Goal: Transaction & Acquisition: Purchase product/service

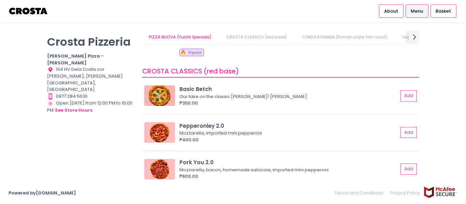
scroll to position [68, 0]
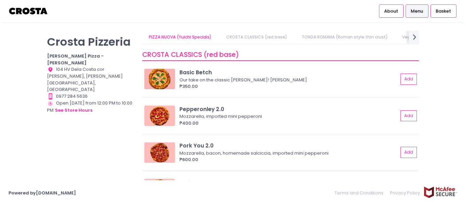
click at [233, 151] on div "Mozzarella, bacon, homemade salciccia, imported mini pepperoni" at bounding box center [287, 153] width 217 height 7
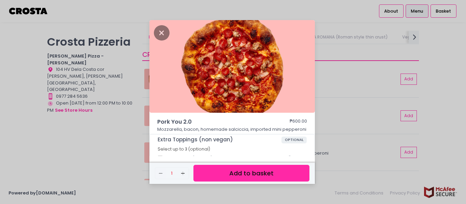
click at [259, 173] on button "Add to basket" at bounding box center [251, 173] width 116 height 17
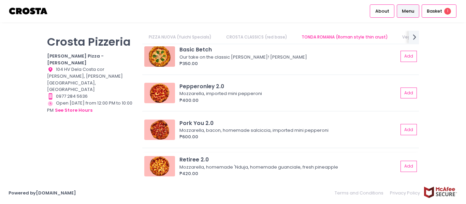
scroll to position [136, 0]
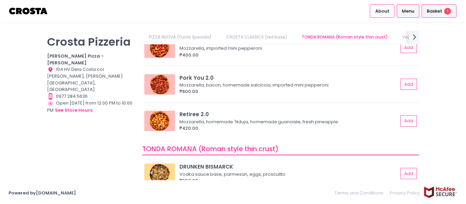
click at [434, 10] on span "Basket" at bounding box center [434, 11] width 15 height 7
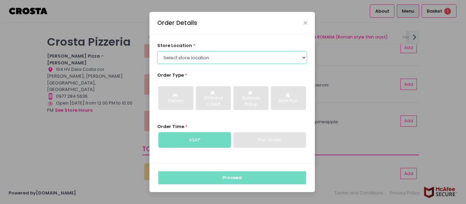
click at [269, 56] on select "Select store location Crosta Pizza - Salcedo Crosta Pizza - San Juan" at bounding box center [232, 57] width 150 height 13
select select "5fabb2e53664a8677beaeb89"
click at [157, 51] on select "Select store location Crosta Pizza - Salcedo Crosta Pizza - San Juan" at bounding box center [232, 57] width 150 height 13
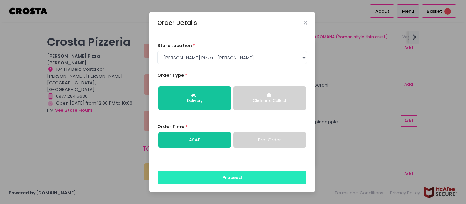
drag, startPoint x: 251, startPoint y: 174, endPoint x: 276, endPoint y: 149, distance: 34.7
click at [251, 173] on button "Proceed" at bounding box center [232, 178] width 148 height 13
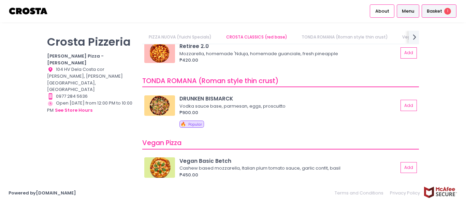
click at [438, 12] on span "Basket" at bounding box center [434, 11] width 15 height 7
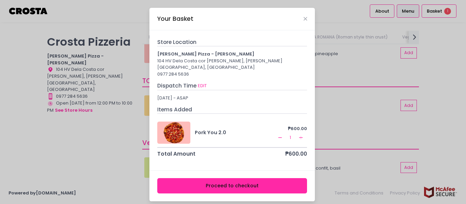
click at [258, 179] on button "Proceed to checkout" at bounding box center [232, 185] width 150 height 15
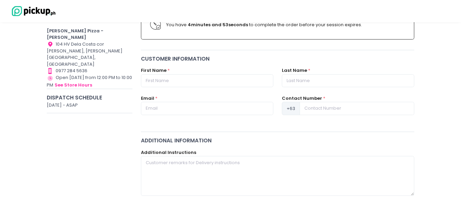
scroll to position [34, 0]
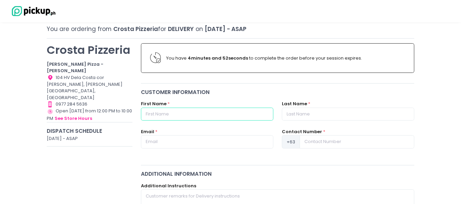
click at [158, 112] on input "text" at bounding box center [207, 114] width 132 height 13
type input "GABINO"
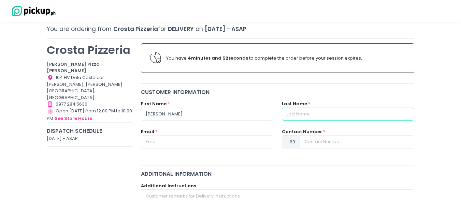
type input "CUNADA"
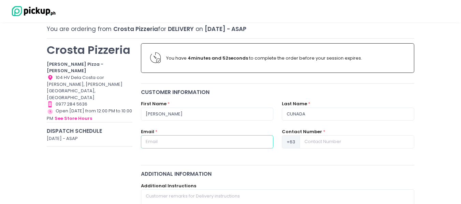
type input "ino.cunada@gmail.com"
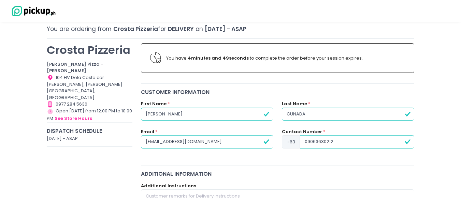
drag, startPoint x: 354, startPoint y: 140, endPoint x: 297, endPoint y: 140, distance: 57.3
click at [297, 140] on div "+63 09063630212" at bounding box center [348, 141] width 132 height 13
click at [308, 140] on input "09989949376" at bounding box center [357, 141] width 114 height 13
type input "9989949376"
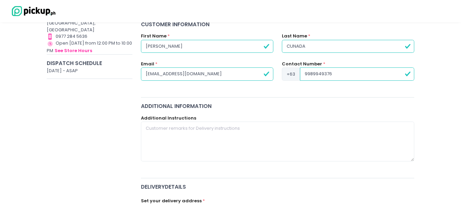
scroll to position [102, 0]
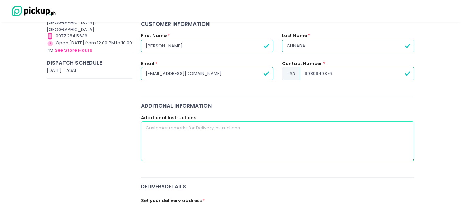
click at [161, 132] on textarea at bounding box center [278, 141] width 274 height 40
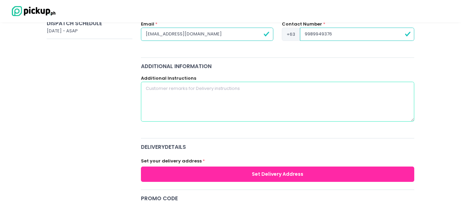
scroll to position [239, 0]
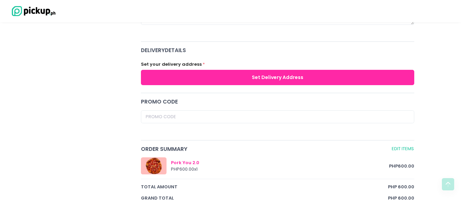
click at [203, 77] on button "Set Delivery Address" at bounding box center [278, 77] width 274 height 15
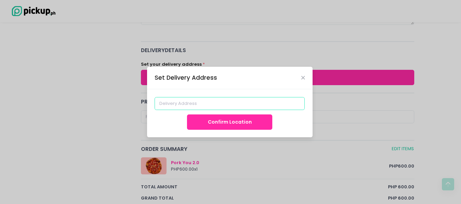
click at [193, 106] on input at bounding box center [230, 103] width 150 height 13
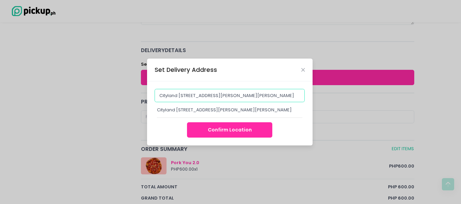
click at [160, 91] on input "Cityland 9 Dela Rosa, Dela Rosa Street, Makati, Metro Manila, Philippines" at bounding box center [230, 95] width 150 height 13
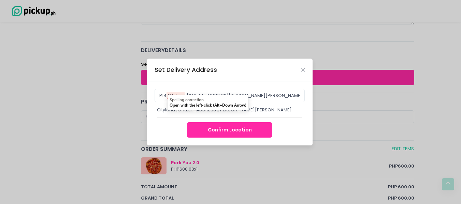
click at [226, 138] on button "Confirm Location" at bounding box center [229, 129] width 85 height 15
type input "Cityland 9 Dela Rosa Condominium, Dela Rosa Street, Makati, Metro Manila, Phili…"
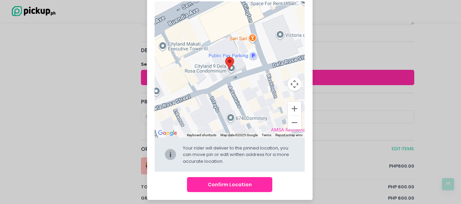
scroll to position [58, 0]
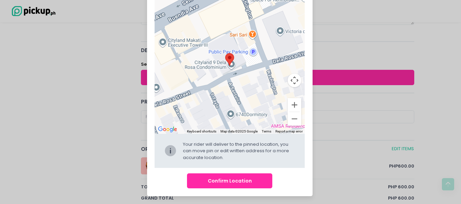
click at [243, 183] on button "Confirm Location" at bounding box center [229, 181] width 85 height 15
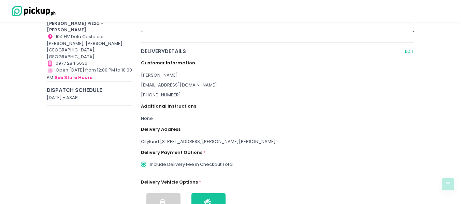
scroll to position [119, 0]
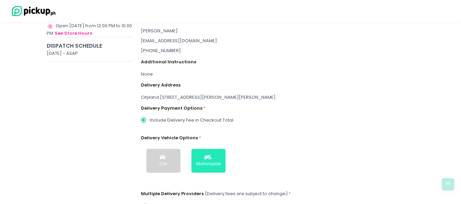
click at [212, 165] on div "Motorcycle" at bounding box center [208, 164] width 25 height 7
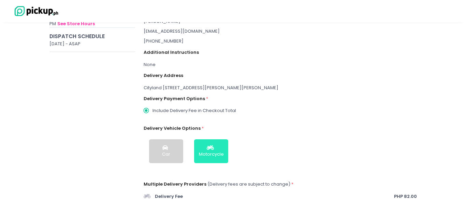
scroll to position [203, 0]
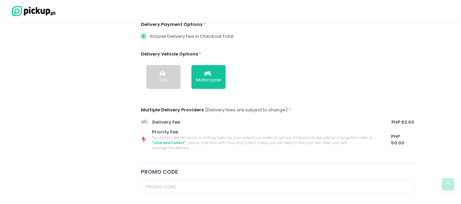
click at [186, 141] on span ""Click and Collect"" at bounding box center [169, 143] width 34 height 5
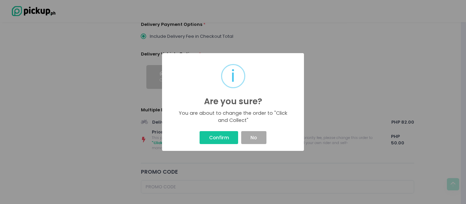
click at [219, 139] on button "Confirm" at bounding box center [219, 137] width 39 height 13
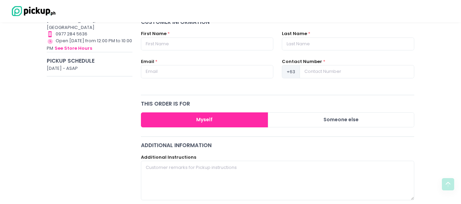
scroll to position [34, 0]
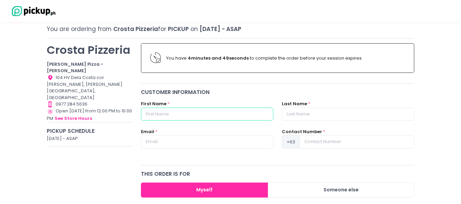
click at [172, 112] on input "text" at bounding box center [207, 114] width 132 height 13
type input "GABINO"
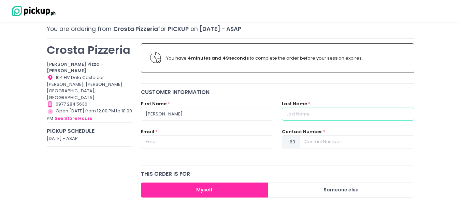
type input "CUNADA"
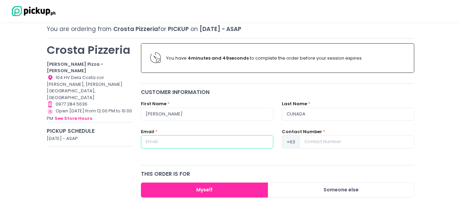
type input "ino.cunada@gmail.com"
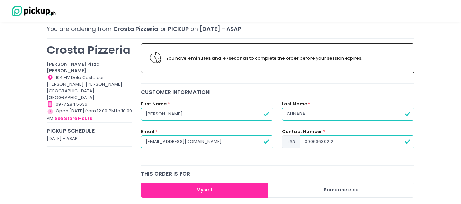
click at [311, 143] on input "09063630212" at bounding box center [357, 141] width 114 height 13
drag, startPoint x: 308, startPoint y: 142, endPoint x: 298, endPoint y: 144, distance: 10.0
click at [298, 144] on div "+63 09989949376" at bounding box center [348, 141] width 132 height 13
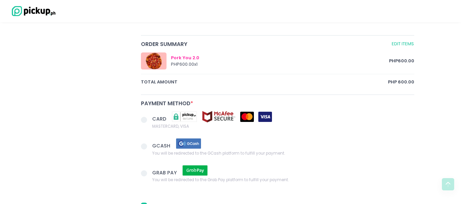
scroll to position [375, 0]
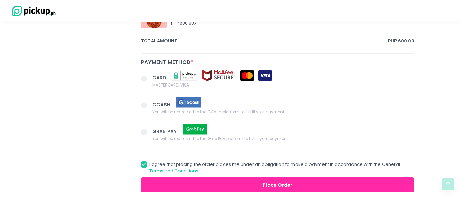
type input "9989949376"
click at [143, 105] on span at bounding box center [144, 105] width 6 height 6
click at [149, 105] on input "GCASH You will be redirected to the GCash platform to fulfill your payment." at bounding box center [151, 104] width 4 height 4
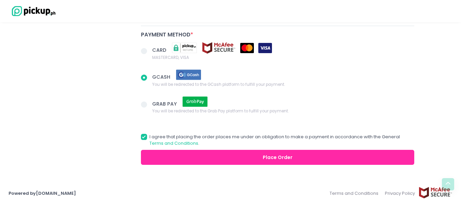
scroll to position [403, 0]
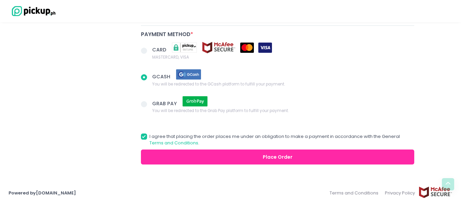
click at [271, 160] on button "Place Order" at bounding box center [278, 157] width 274 height 15
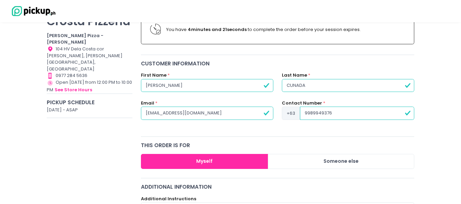
radio input "true"
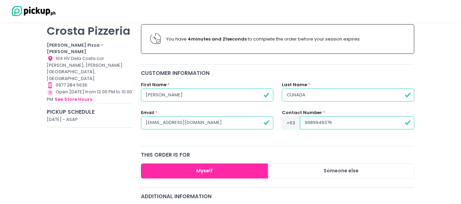
scroll to position [25, 0]
